Goal: Information Seeking & Learning: Learn about a topic

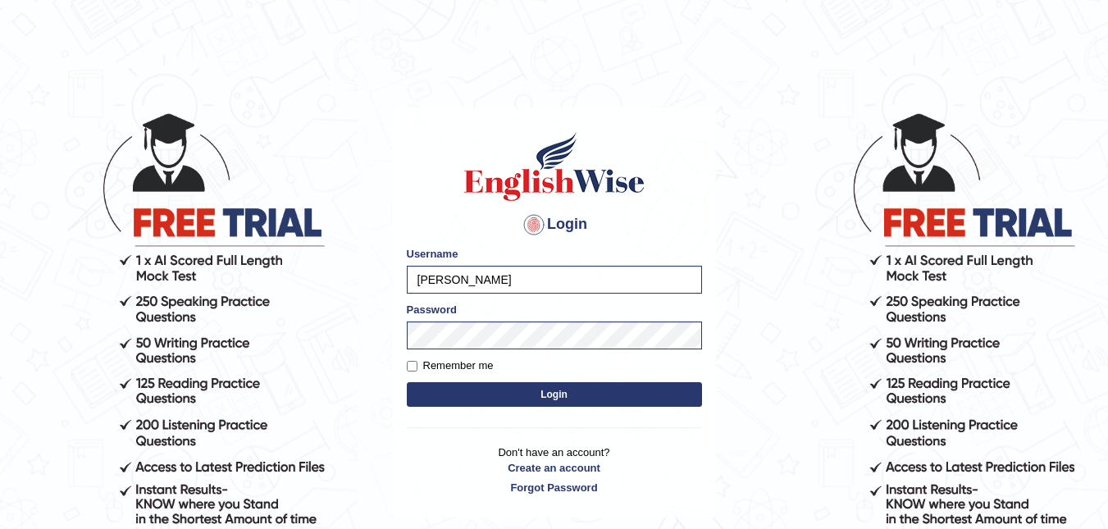
click at [555, 395] on button "Login" at bounding box center [554, 394] width 295 height 25
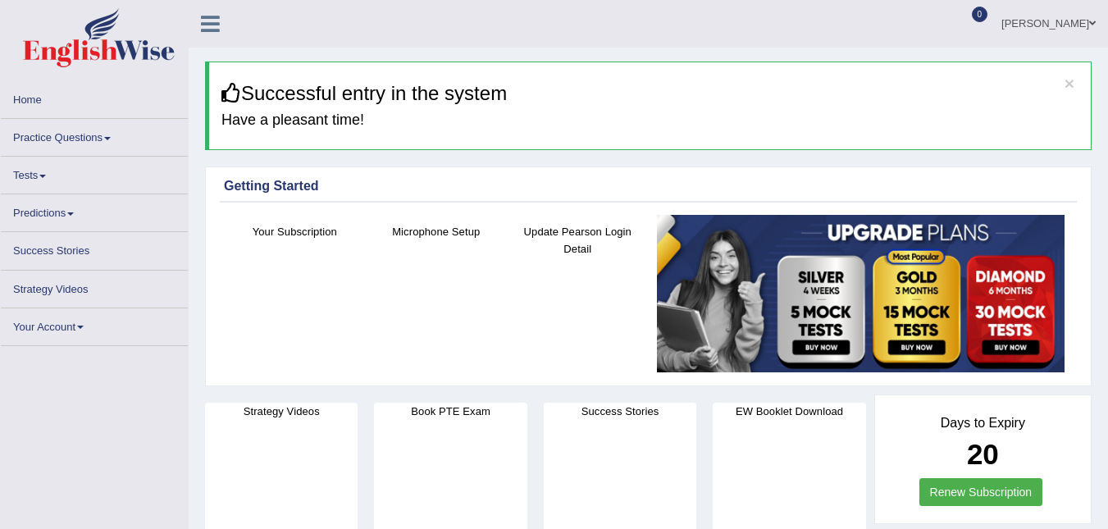
click at [64, 135] on link "Practice Questions" at bounding box center [94, 135] width 187 height 32
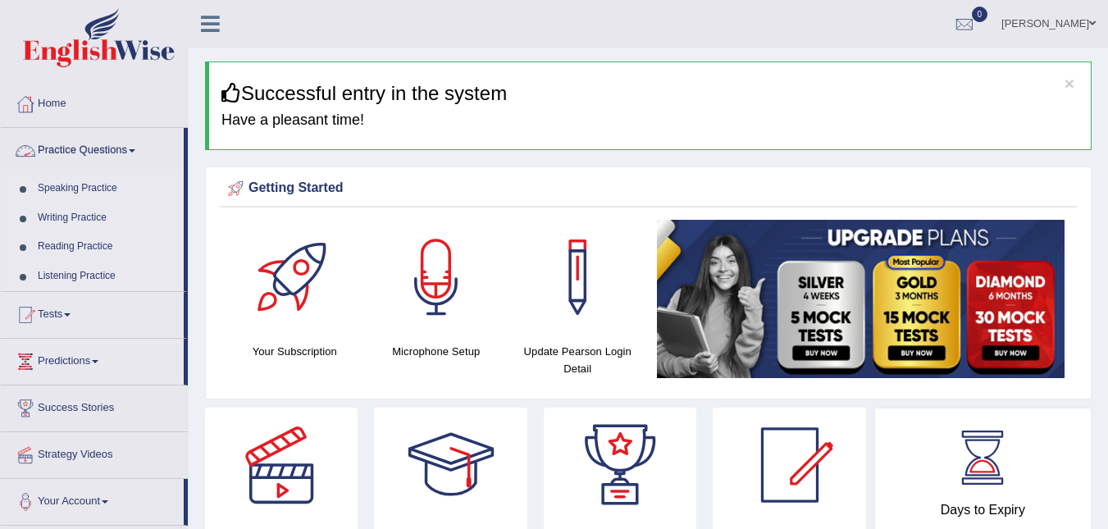
click at [71, 153] on link "Practice Questions" at bounding box center [92, 148] width 183 height 41
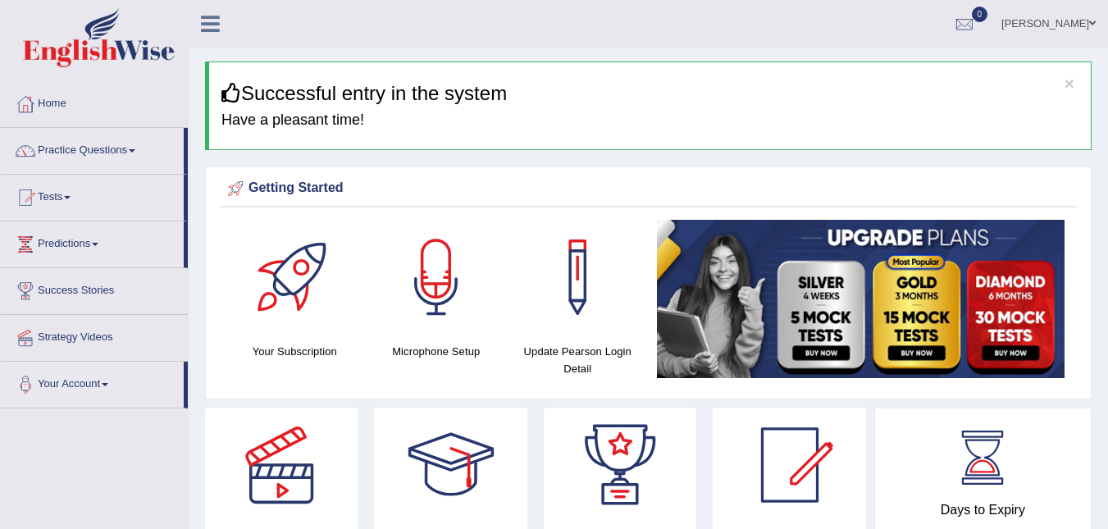
click at [48, 144] on link "Practice Questions" at bounding box center [92, 148] width 183 height 41
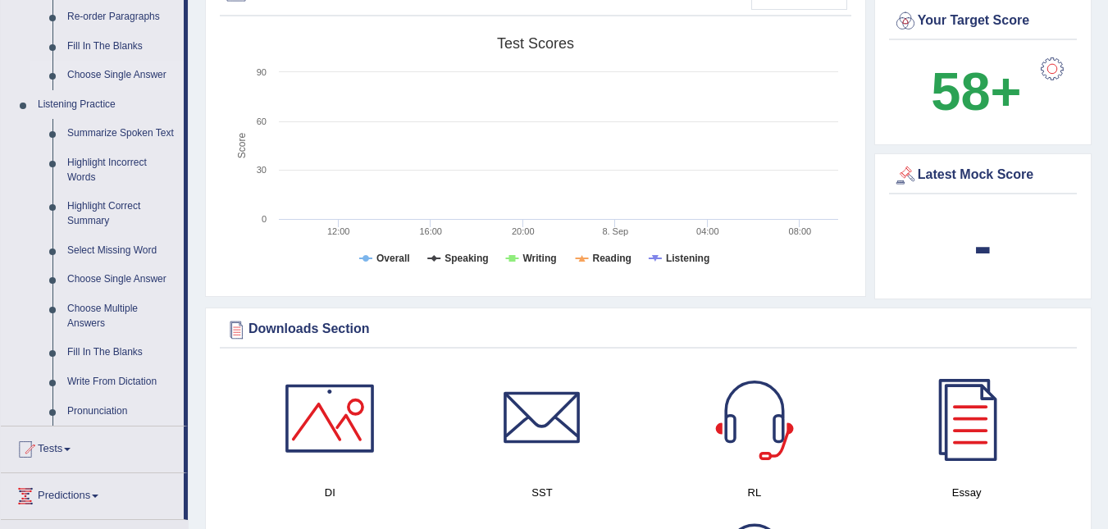
scroll to position [656, 0]
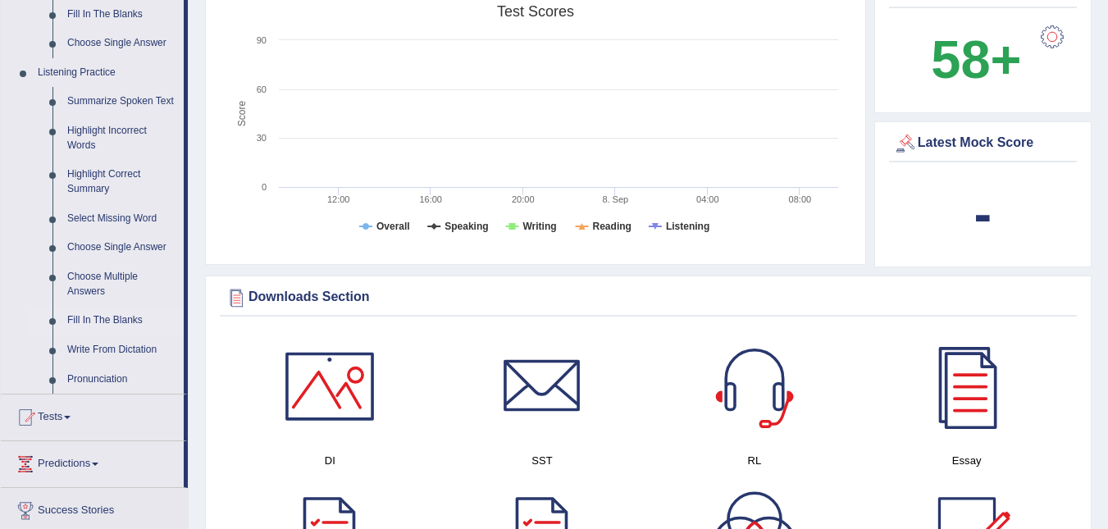
click at [77, 319] on link "Fill In The Blanks" at bounding box center [122, 321] width 124 height 30
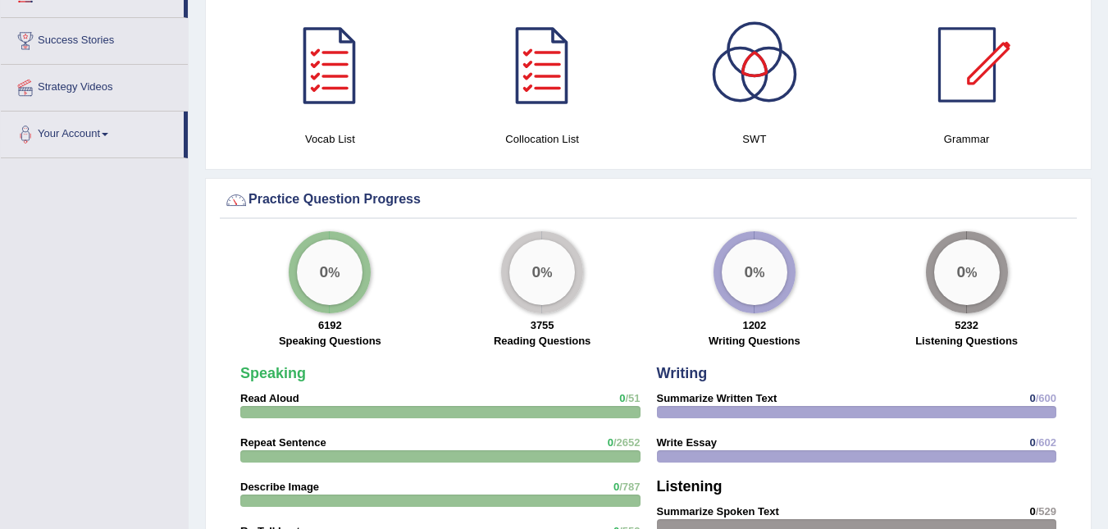
scroll to position [1226, 0]
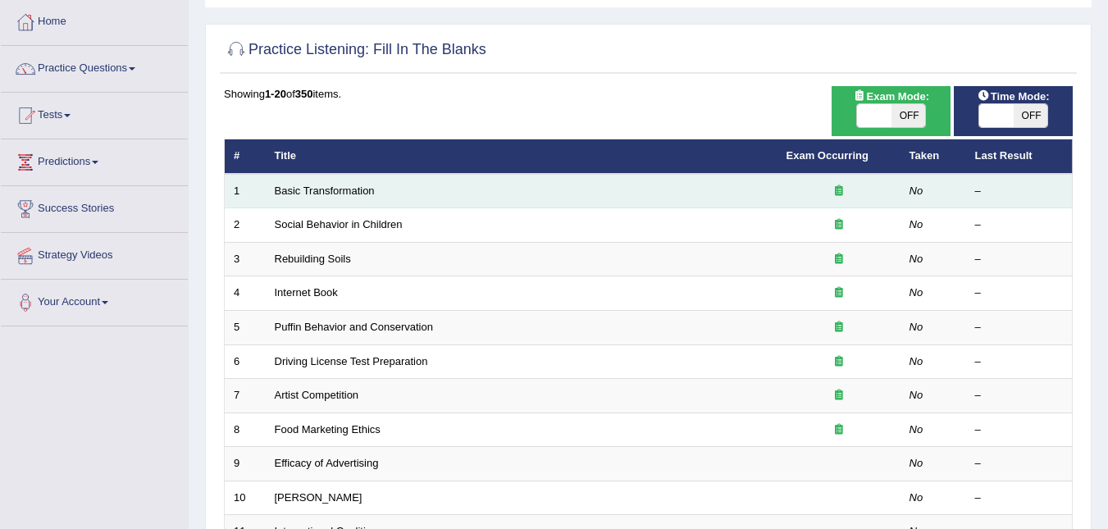
click at [291, 203] on td "Basic Transformation" at bounding box center [522, 191] width 512 height 34
click at [291, 198] on td "Basic Transformation" at bounding box center [522, 191] width 512 height 34
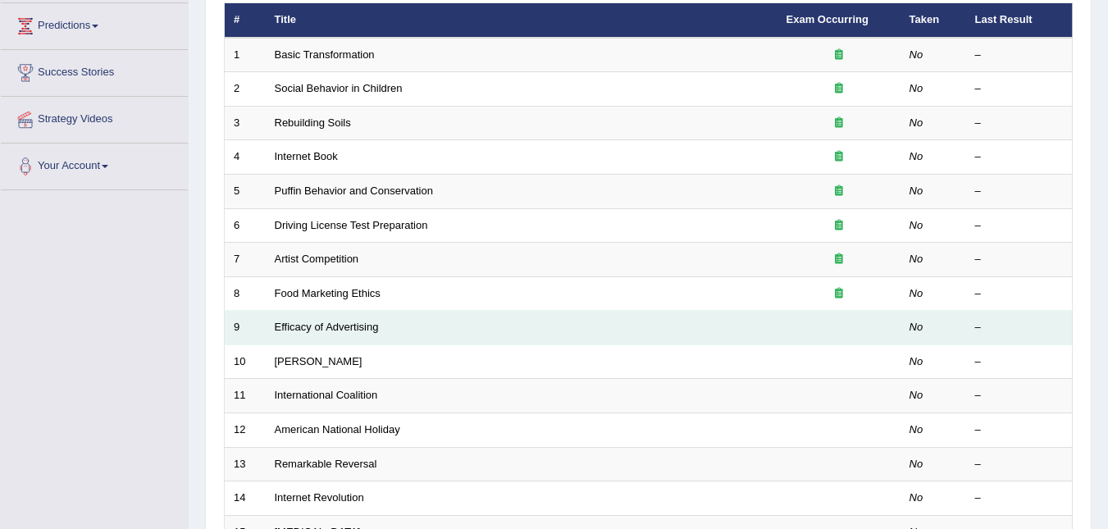
scroll to position [147, 0]
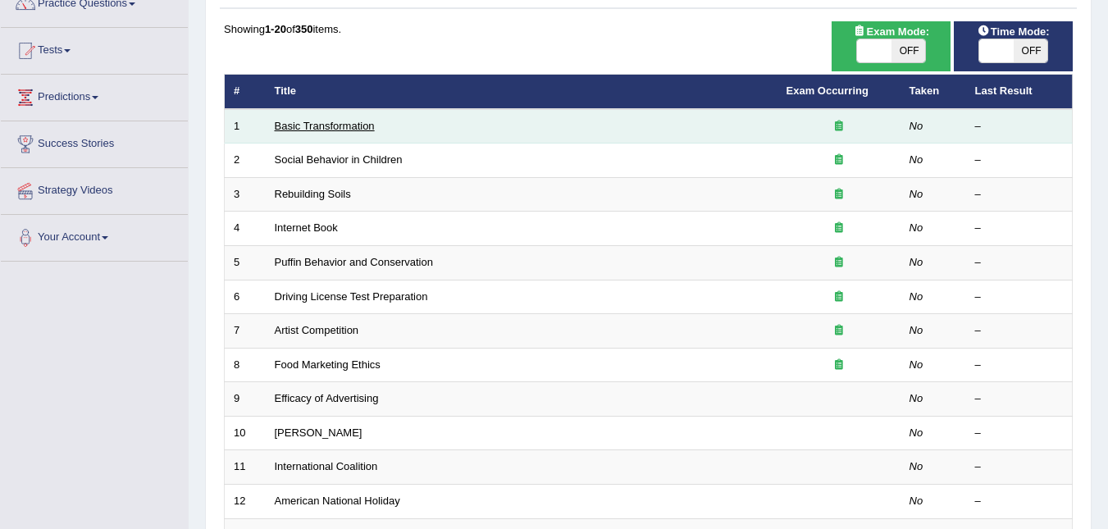
click at [309, 130] on link "Basic Transformation" at bounding box center [325, 126] width 100 height 12
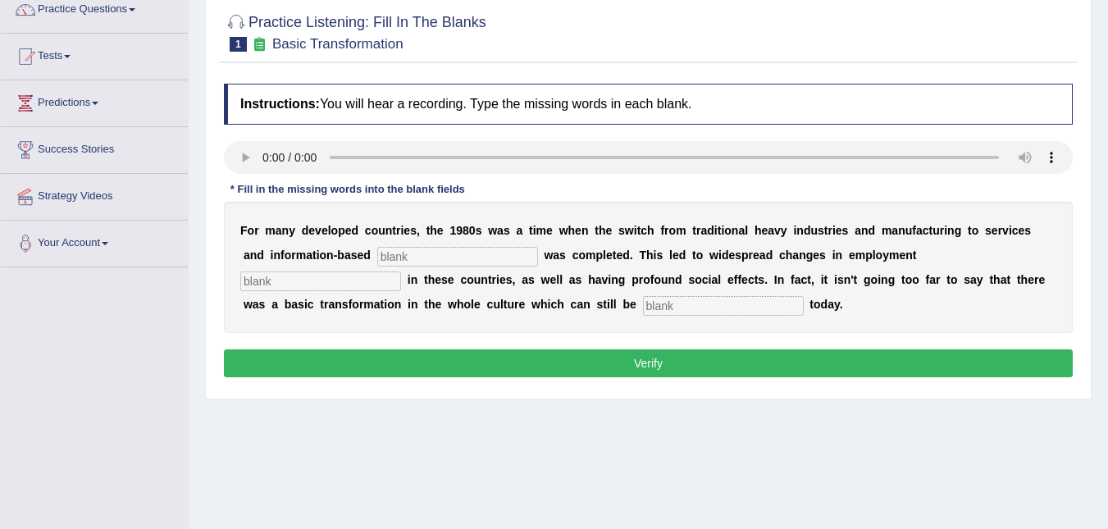
scroll to position [164, 0]
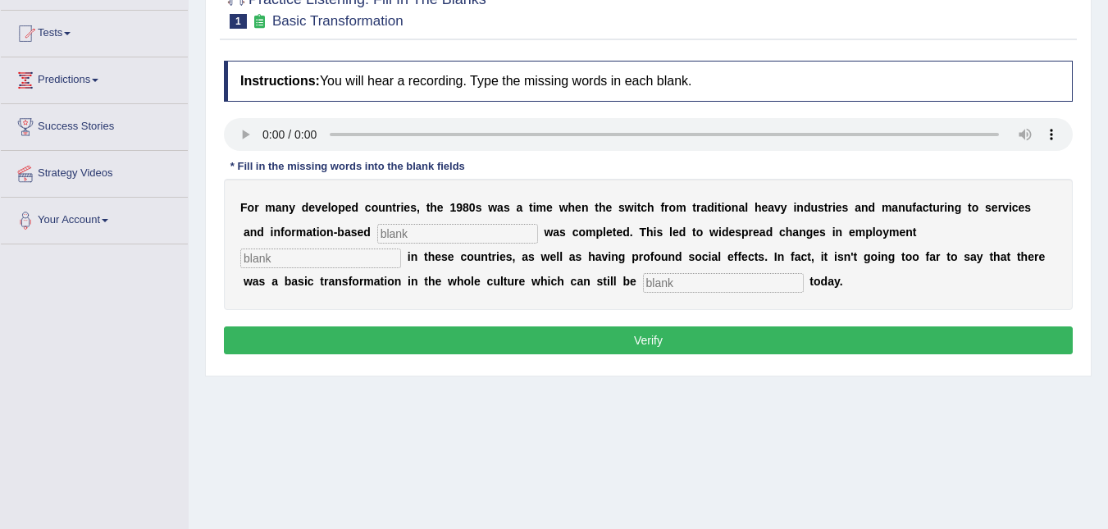
click at [731, 153] on div at bounding box center [648, 136] width 849 height 37
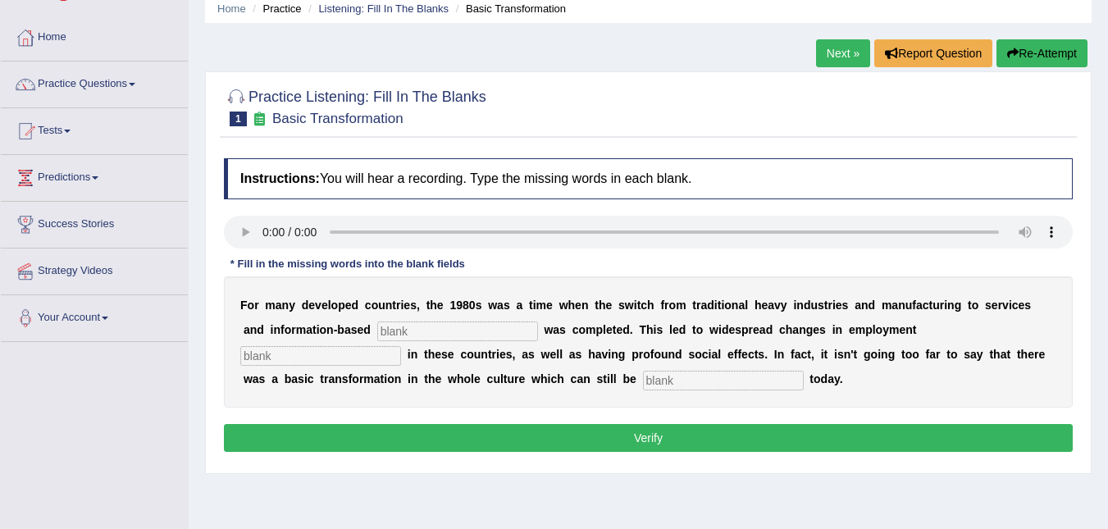
scroll to position [0, 0]
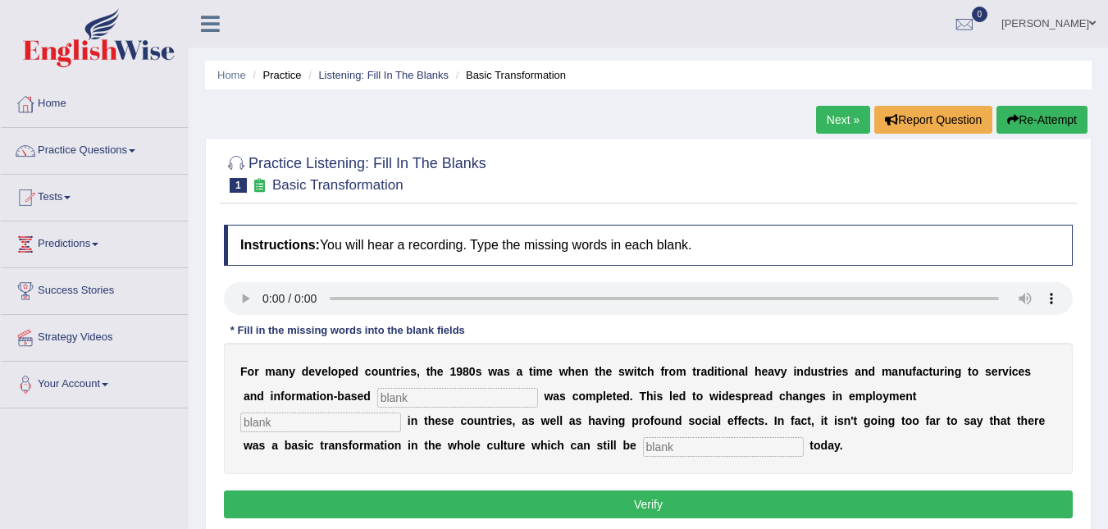
click at [852, 114] on link "Next »" at bounding box center [843, 120] width 54 height 28
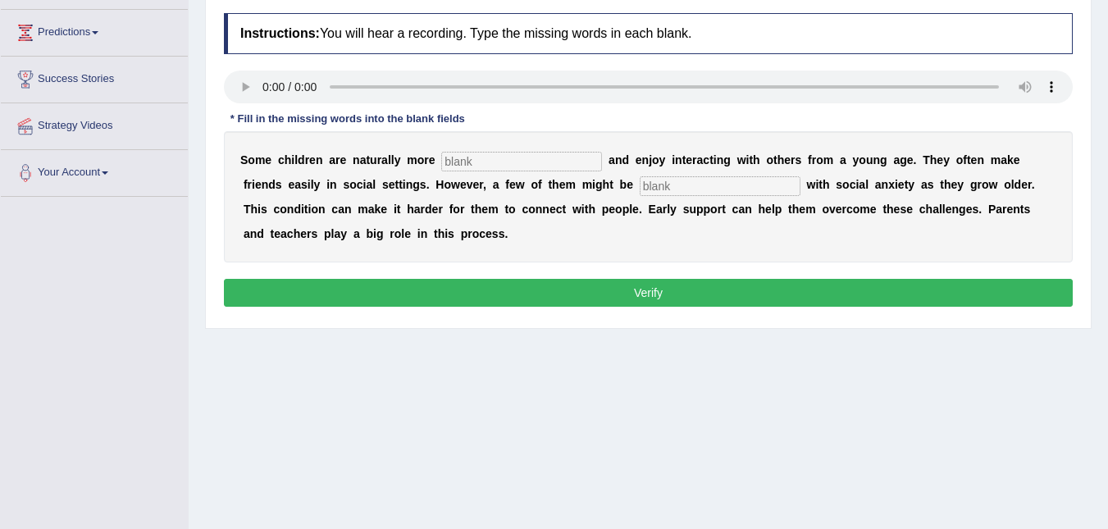
scroll to position [86, 0]
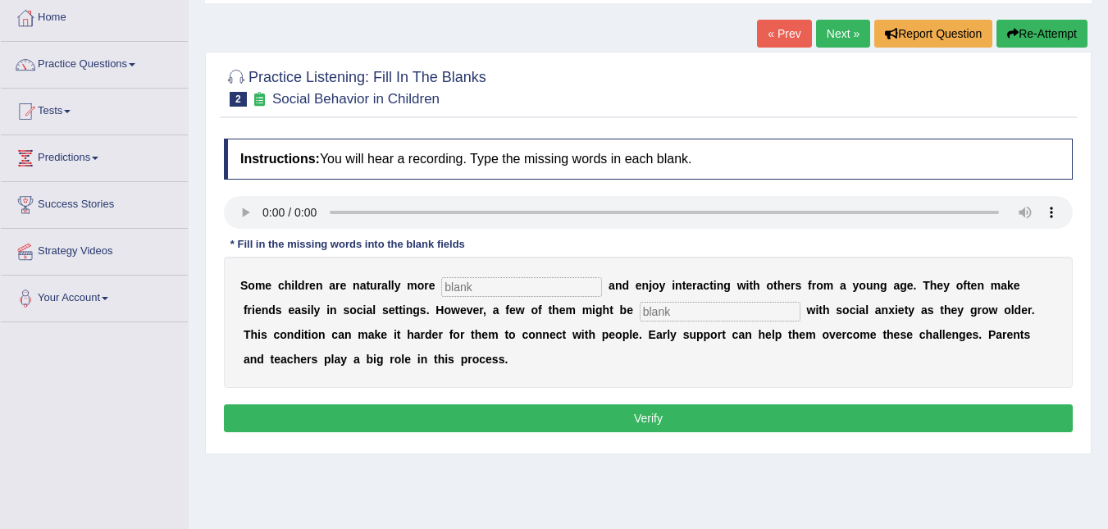
click at [837, 25] on link "Next »" at bounding box center [843, 34] width 54 height 28
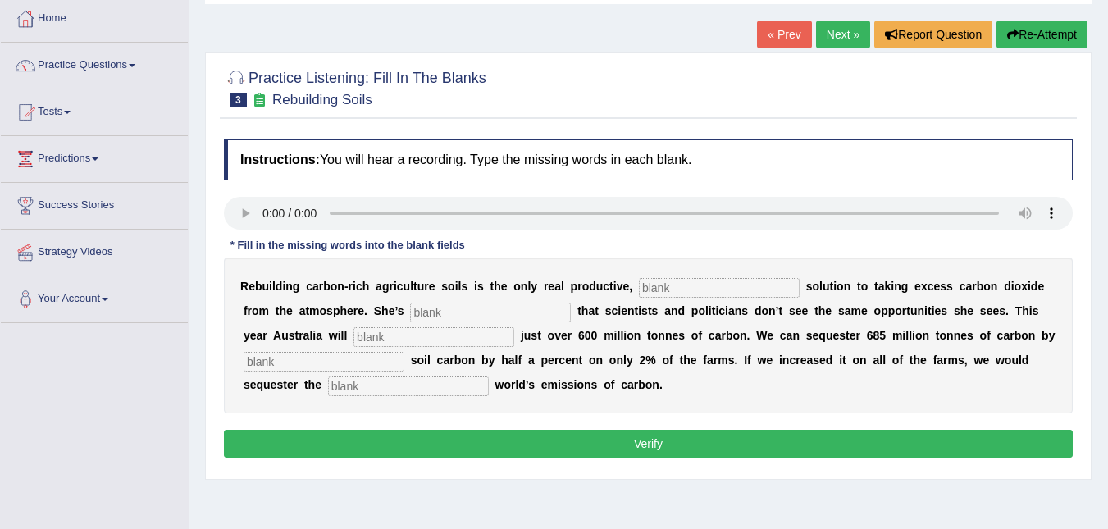
scroll to position [164, 0]
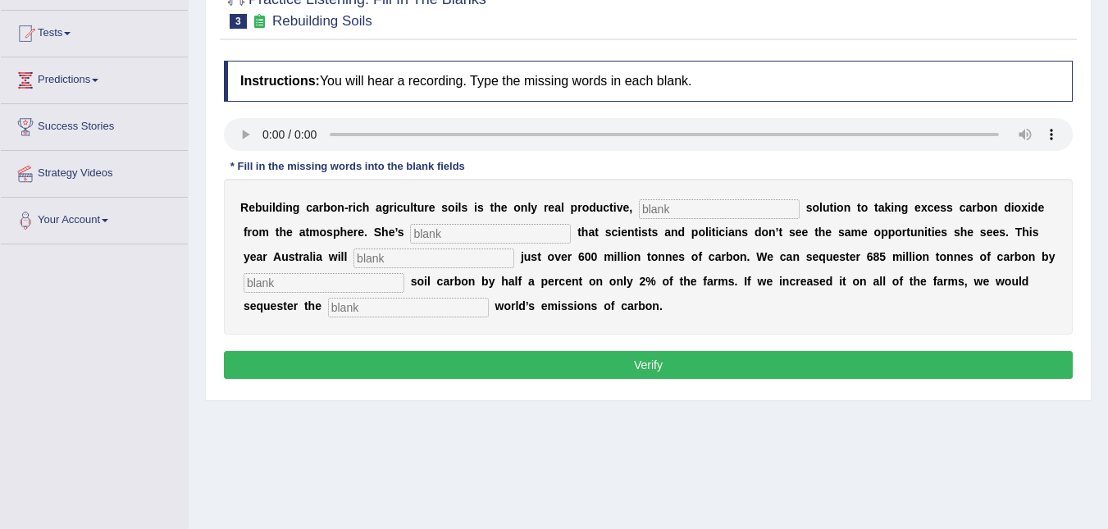
click at [418, 123] on audio at bounding box center [648, 134] width 849 height 33
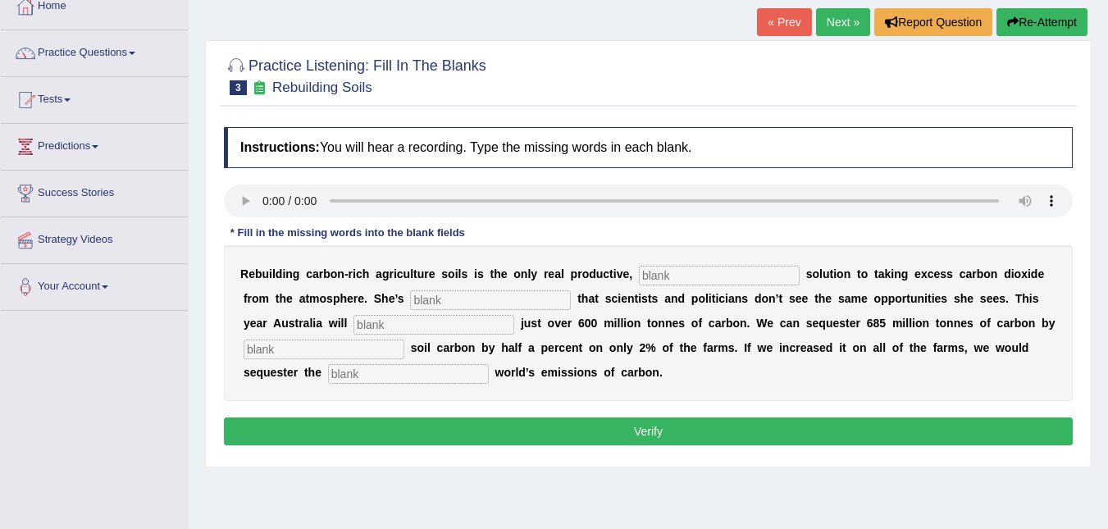
scroll to position [0, 0]
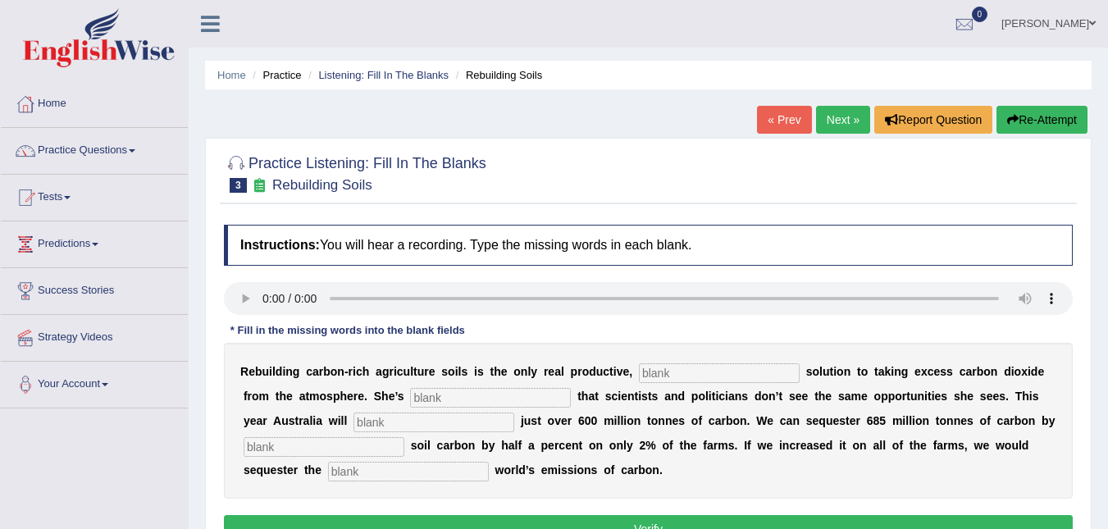
click at [838, 111] on link "Next »" at bounding box center [843, 120] width 54 height 28
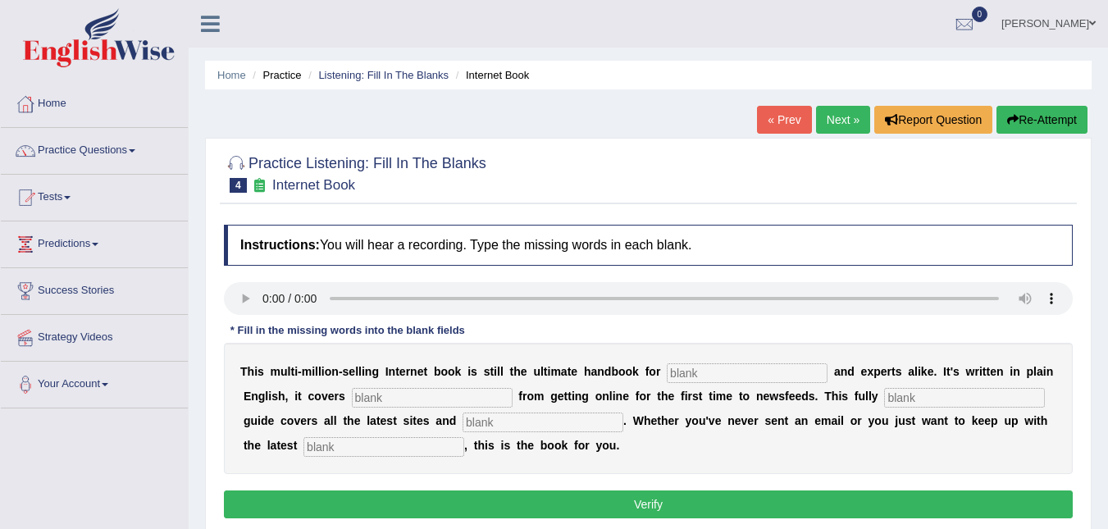
drag, startPoint x: 291, startPoint y: 435, endPoint x: 280, endPoint y: 433, distance: 11.6
click at [281, 436] on div "T h i s m u l t i - m i l l i o n - s e l l i n g I n t e r n e t b o o k i s s…" at bounding box center [648, 408] width 849 height 131
click at [827, 122] on link "Next »" at bounding box center [843, 120] width 54 height 28
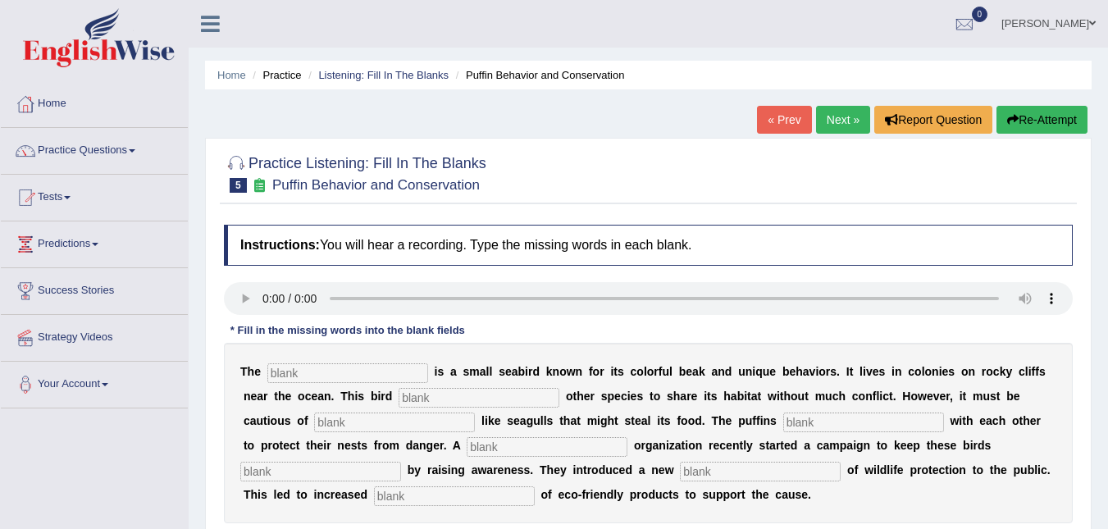
click at [847, 115] on link "Next »" at bounding box center [843, 120] width 54 height 28
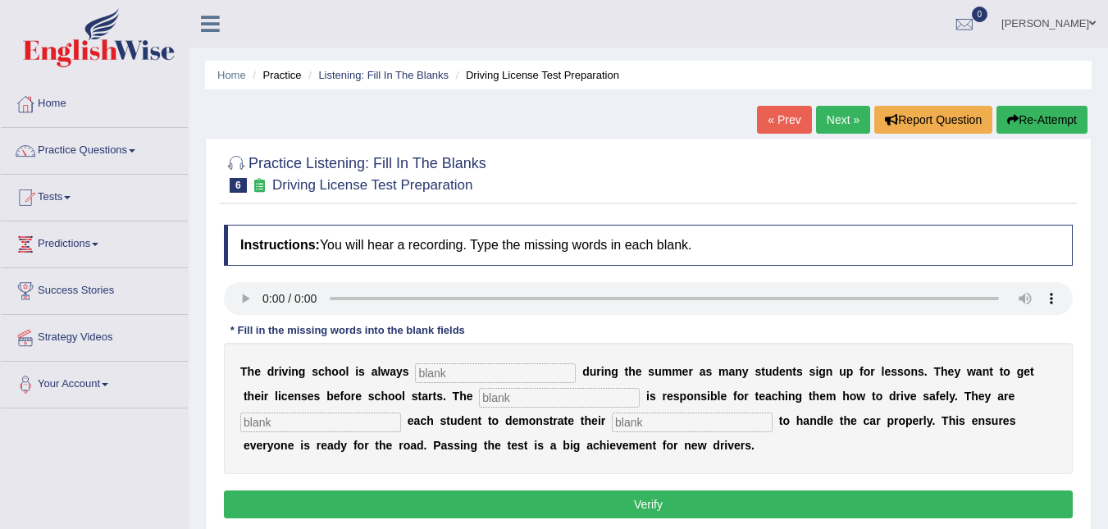
click at [842, 119] on link "Next »" at bounding box center [843, 120] width 54 height 28
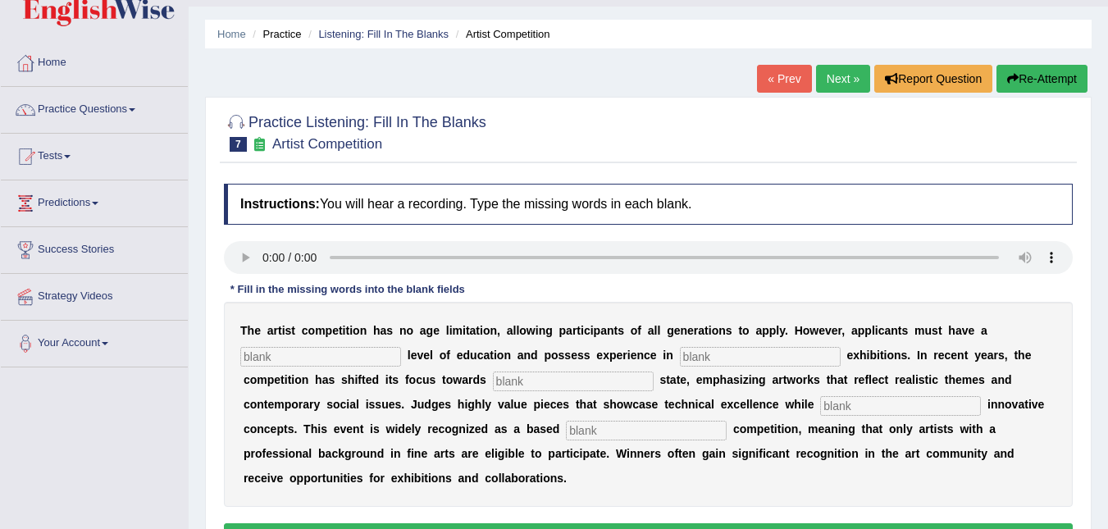
scroll to position [82, 0]
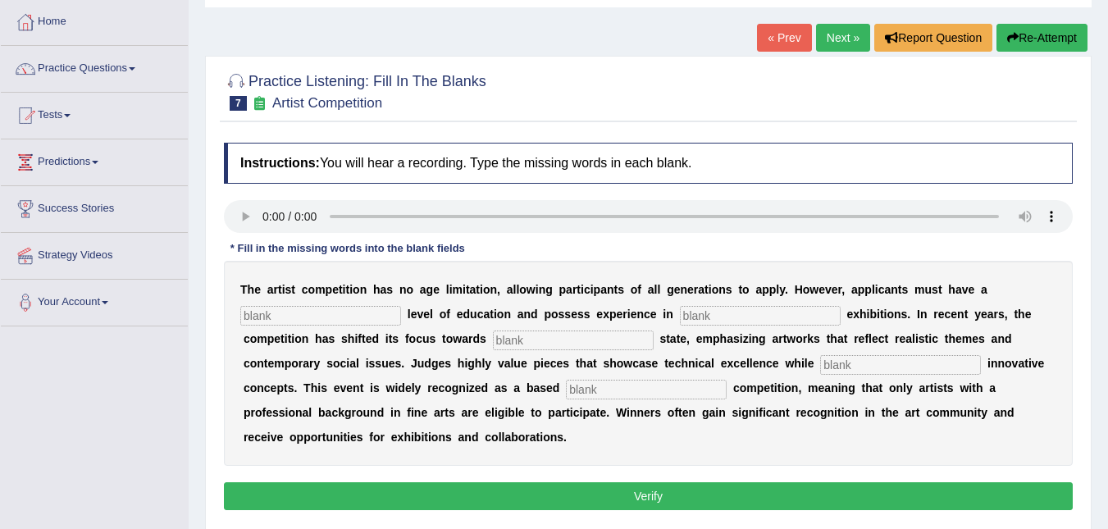
click at [509, 199] on div "Instructions: You will hear a recording. Type the missing words in each blank. …" at bounding box center [648, 329] width 857 height 389
click at [837, 30] on link "Next »" at bounding box center [843, 38] width 54 height 28
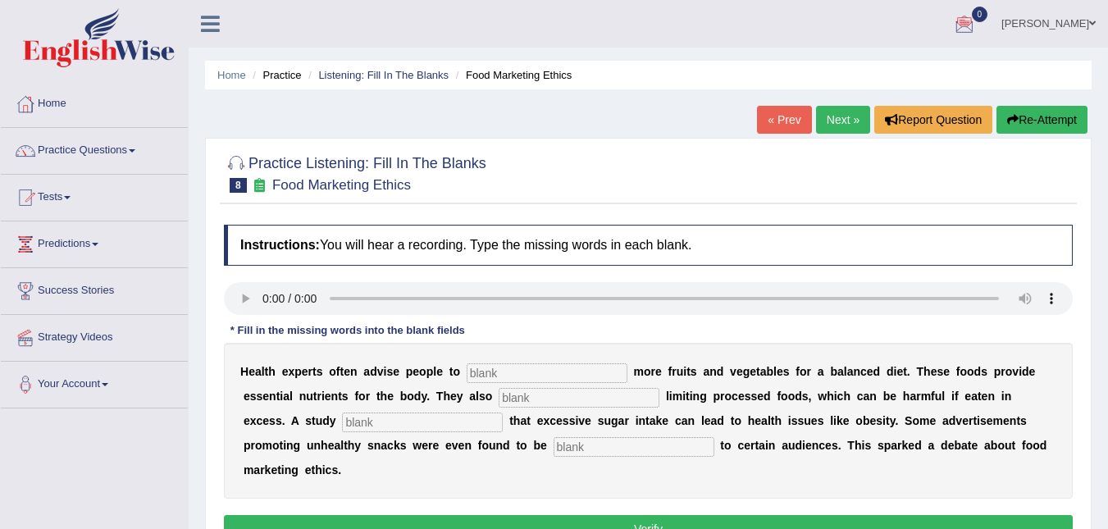
click at [842, 121] on link "Next »" at bounding box center [843, 120] width 54 height 28
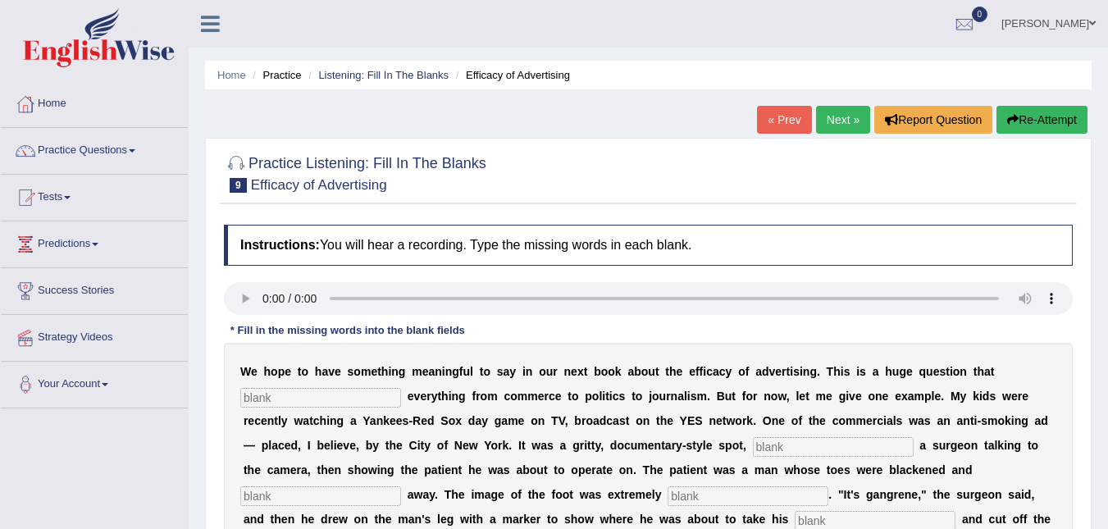
click at [835, 117] on link "Next »" at bounding box center [843, 120] width 54 height 28
